Goal: Task Accomplishment & Management: Use online tool/utility

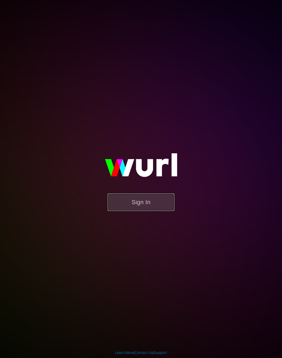
click at [137, 204] on button "Sign In" at bounding box center [141, 202] width 67 height 17
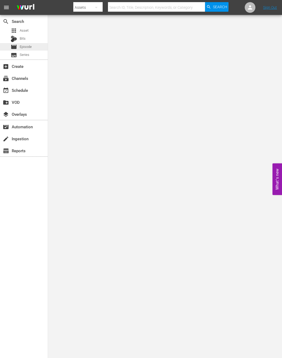
click at [33, 47] on div "movie Episode" at bounding box center [24, 46] width 48 height 7
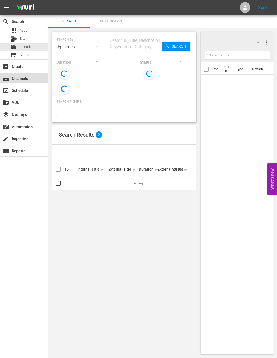
click at [28, 80] on div "subscriptions Channels" at bounding box center [15, 77] width 30 height 5
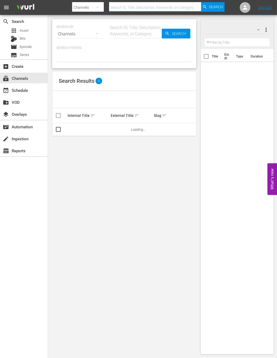
click at [131, 6] on input "text" at bounding box center [155, 7] width 92 height 13
type input "ㄷ"
type input "new kpop"
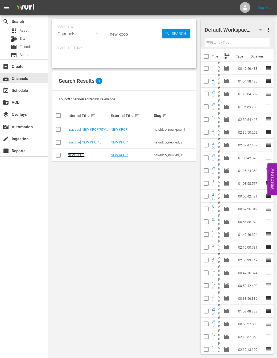
click at [77, 156] on link "NEW KPOP" at bounding box center [76, 155] width 17 height 4
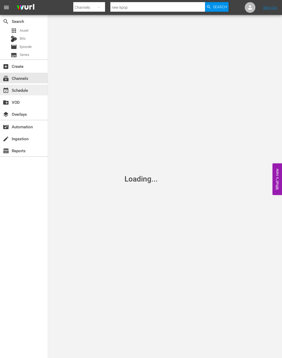
click at [27, 89] on div "event_available Schedule" at bounding box center [15, 89] width 30 height 5
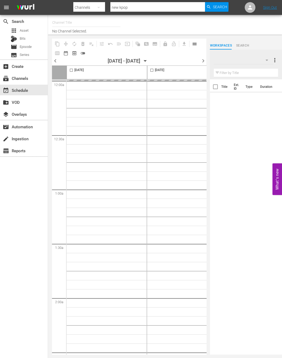
type input "NEW KPOP (617)"
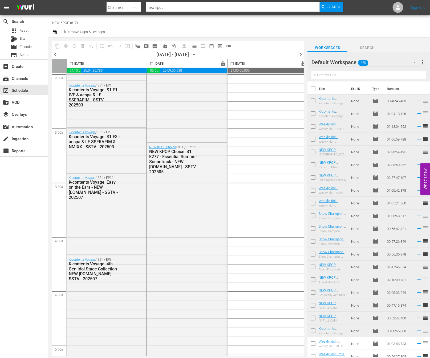
scroll to position [163, 0]
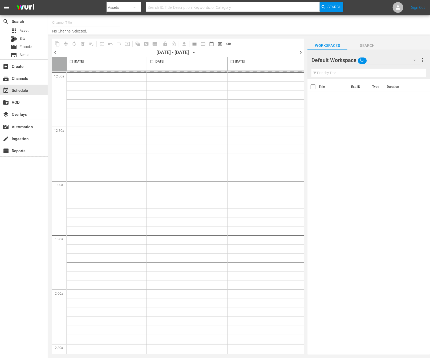
type input "NEW KPOP (617)"
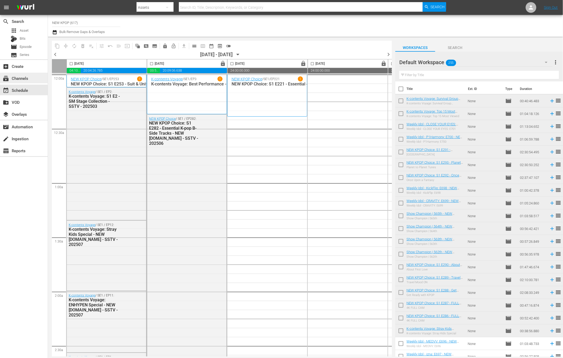
click at [22, 78] on div "subscriptions Channels" at bounding box center [15, 77] width 30 height 5
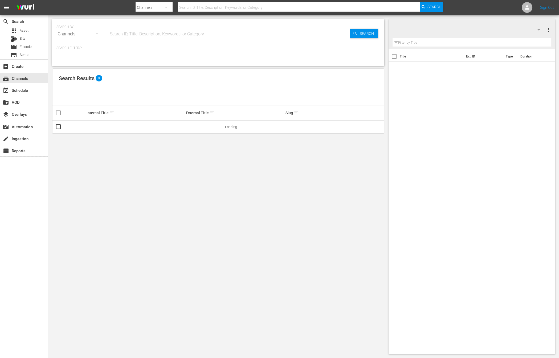
click at [21, 92] on div "event_available Schedule" at bounding box center [15, 89] width 30 height 5
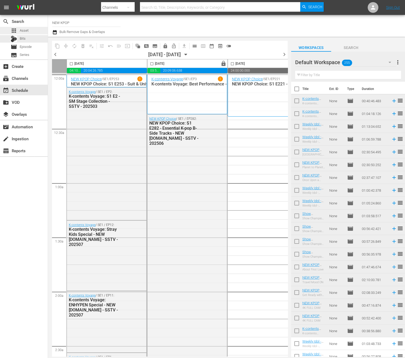
click at [23, 33] on span "Asset" at bounding box center [24, 30] width 9 height 5
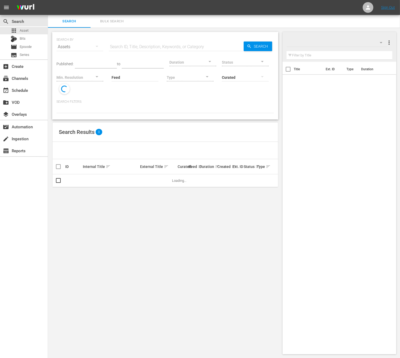
click at [139, 48] on input "text" at bounding box center [176, 46] width 135 height 13
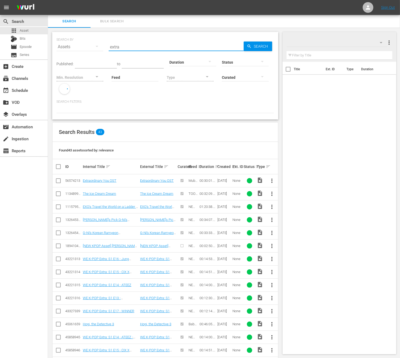
click at [127, 44] on input "extra" at bounding box center [176, 46] width 135 height 13
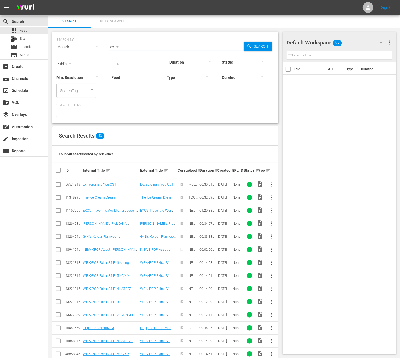
paste input "JEON SOMI - EXTRA"
click at [257, 46] on span "Search" at bounding box center [262, 47] width 21 height 10
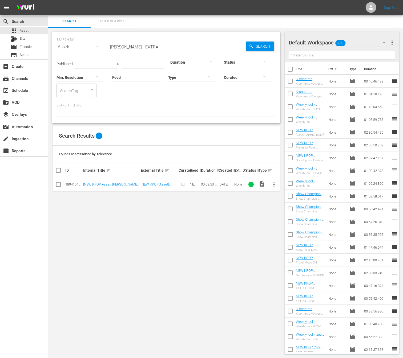
click at [151, 46] on input "JEON SOMI - EXTRA" at bounding box center [177, 46] width 137 height 13
click at [156, 45] on input "JEON SOMI - EXTRA" at bounding box center [177, 46] width 137 height 13
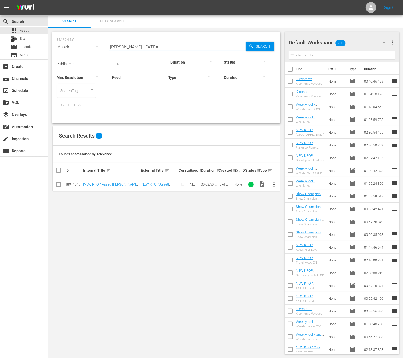
click at [156, 45] on input "JEON SOMI - EXTRA" at bounding box center [177, 46] width 137 height 13
paste input "KickFlip - Electricty"
click at [239, 43] on input "KickFlip - Electricty" at bounding box center [177, 46] width 137 height 13
click at [255, 46] on span "Search" at bounding box center [264, 47] width 21 height 10
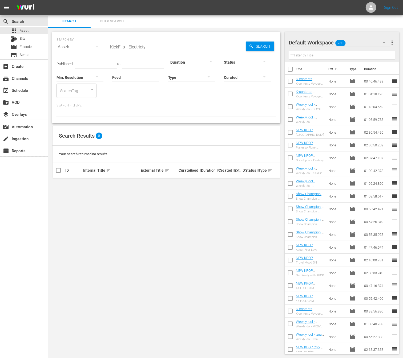
click at [134, 44] on input "KickFlip - Electricty" at bounding box center [177, 46] width 137 height 13
paste input "ONEUS - X"
click at [279, 46] on div "SEARCH BY Search By Assets Search ID, Title, Description, Keywords, or Category…" at bounding box center [166, 77] width 228 height 91
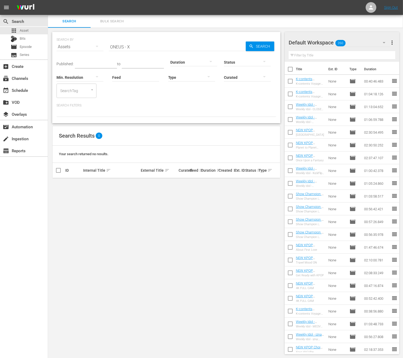
click at [270, 46] on span "Search" at bounding box center [264, 47] width 21 height 10
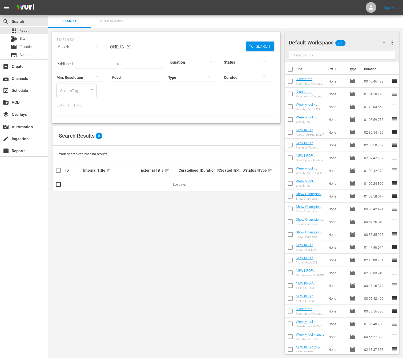
click at [148, 43] on input "ONEUS - X" at bounding box center [177, 46] width 137 height 13
paste input "ZEROBASEONE - BLUE"
type input "ZEROBASEONE - BLUE"
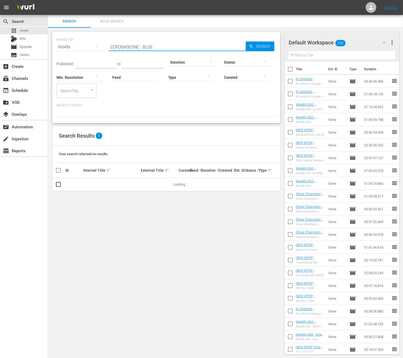
click at [261, 50] on div "Status" at bounding box center [247, 58] width 47 height 19
click at [261, 49] on span "Search" at bounding box center [264, 47] width 21 height 10
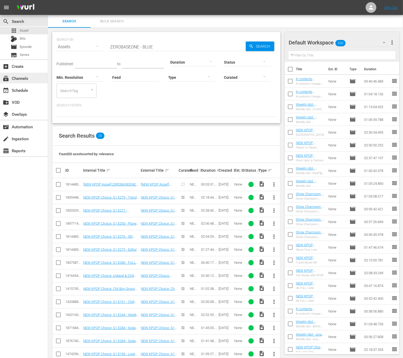
click at [29, 79] on div "subscriptions Channels" at bounding box center [15, 77] width 30 height 5
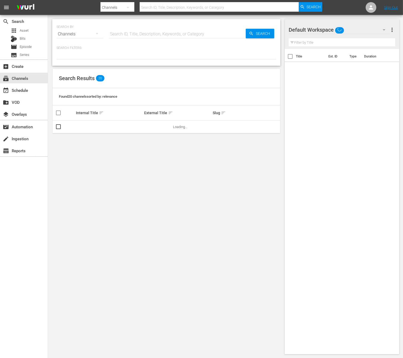
click at [129, 32] on input "text" at bounding box center [177, 34] width 137 height 13
type input "new kpop"
click at [315, 6] on span "Search" at bounding box center [313, 7] width 14 height 10
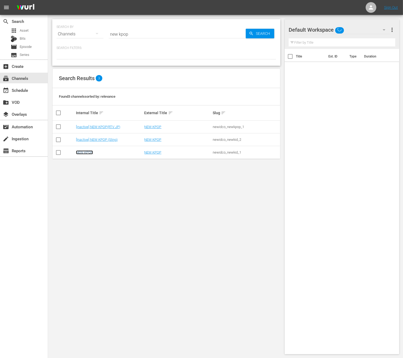
click at [92, 153] on link "NEW KPOP" at bounding box center [84, 152] width 17 height 4
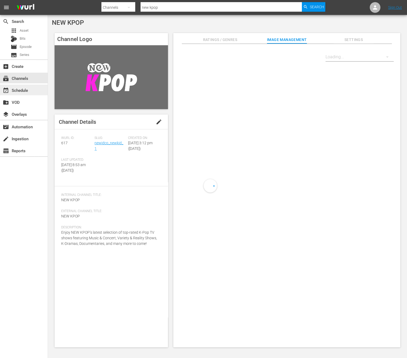
click at [23, 86] on div "event_available Schedule" at bounding box center [24, 90] width 48 height 11
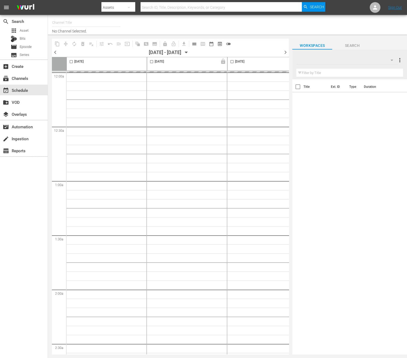
type input "NEW KPOP (617)"
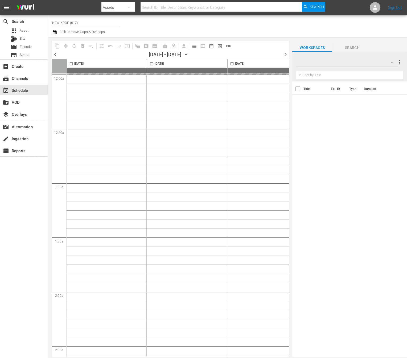
type input "NEW KPOP (617)"
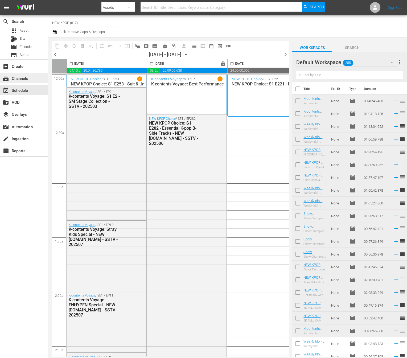
click at [26, 79] on div "subscriptions Channels" at bounding box center [15, 77] width 30 height 5
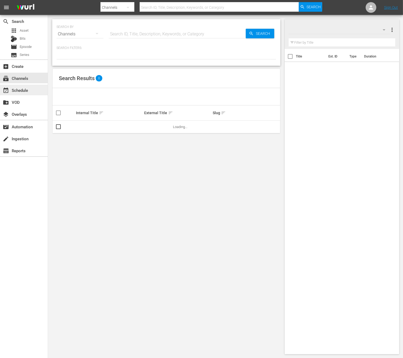
click at [28, 92] on div "event_available Schedule" at bounding box center [24, 90] width 48 height 11
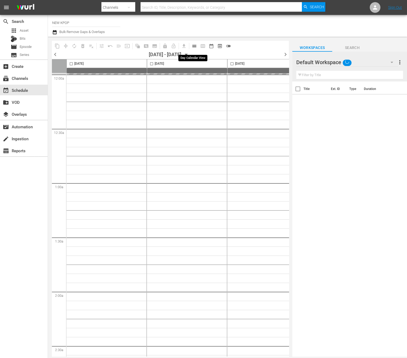
click at [197, 46] on button "calendar_view_day_outlined" at bounding box center [194, 46] width 9 height 9
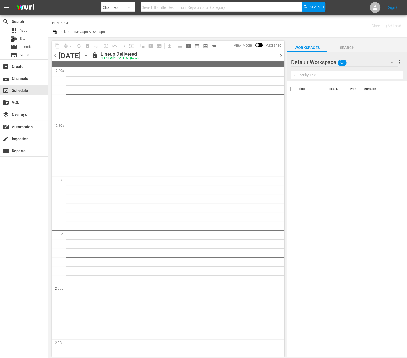
click at [279, 55] on span "chevron_right" at bounding box center [281, 55] width 7 height 7
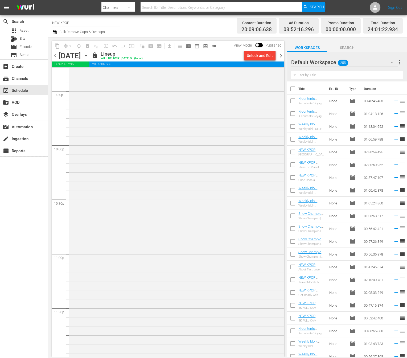
scroll to position [2361, 0]
click at [278, 55] on span "chevron_right" at bounding box center [281, 55] width 7 height 7
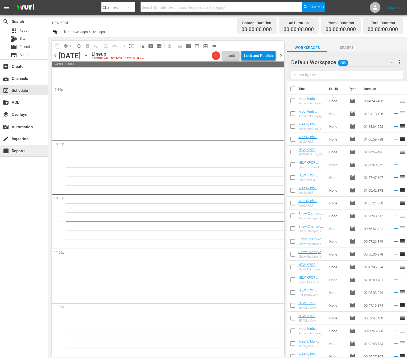
scroll to position [2319, 0]
click at [190, 46] on span "calendar_view_week_outlined" at bounding box center [188, 45] width 5 height 5
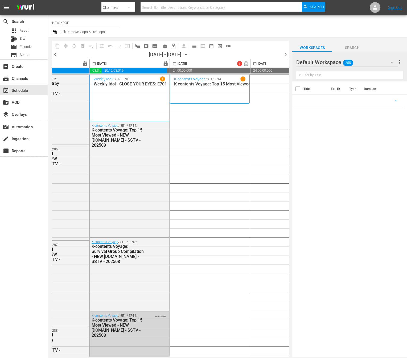
scroll to position [0, 299]
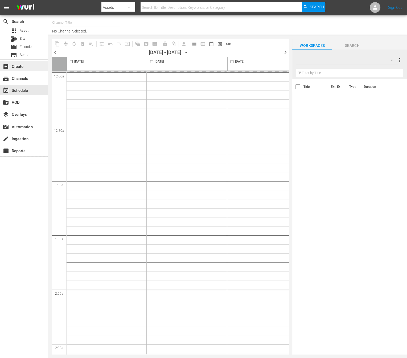
type input "NEW KPOP (617)"
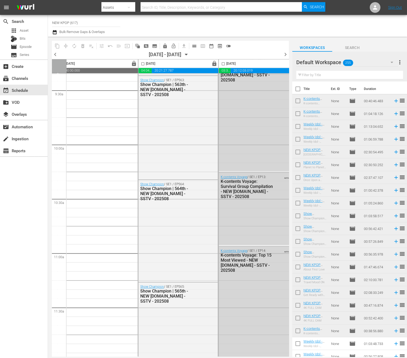
scroll to position [1017, 0]
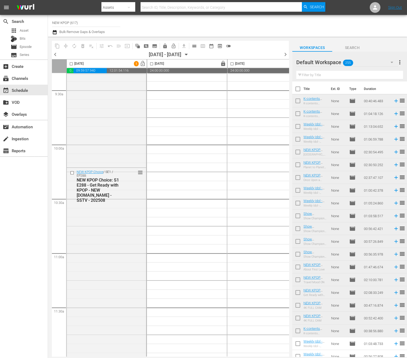
click at [189, 54] on icon "button" at bounding box center [187, 55] width 6 height 6
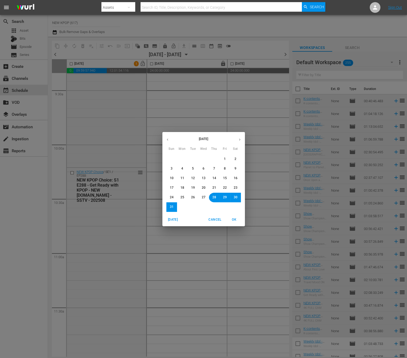
click at [195, 197] on button "26" at bounding box center [193, 198] width 10 height 10
click at [238, 218] on span "OK" at bounding box center [234, 220] width 13 height 6
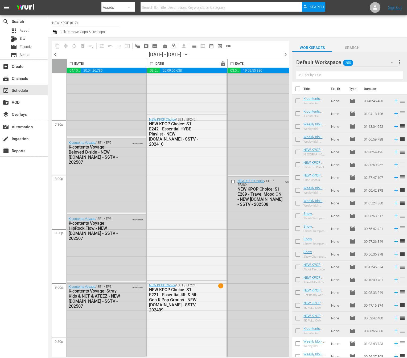
scroll to position [2328, 0]
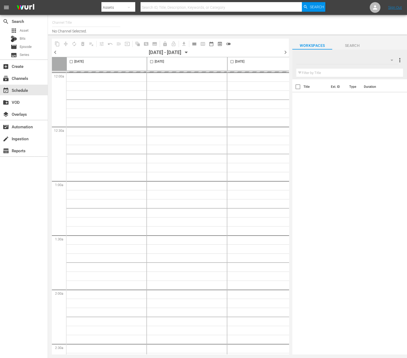
type input "NEW KPOP (617)"
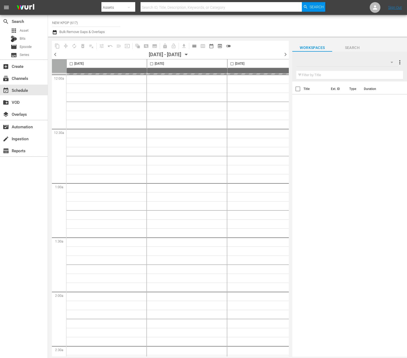
type input "NEW KPOP (617)"
